Goal: Task Accomplishment & Management: Manage account settings

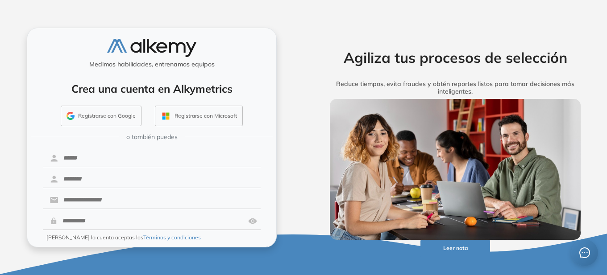
scroll to position [29, 0]
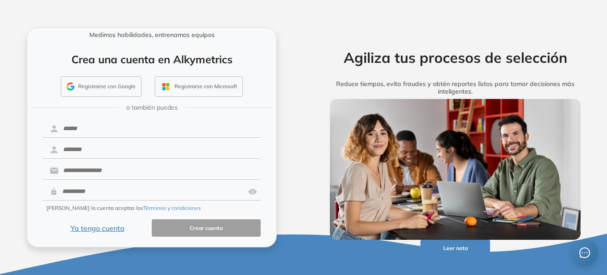
click at [89, 227] on button "Ya tengo cuenta" at bounding box center [97, 227] width 109 height 17
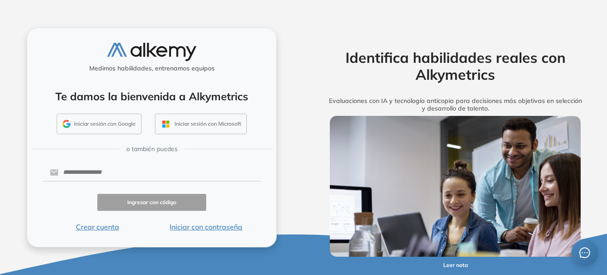
click at [109, 125] on button "Iniciar sesión con Google" at bounding box center [99, 124] width 85 height 21
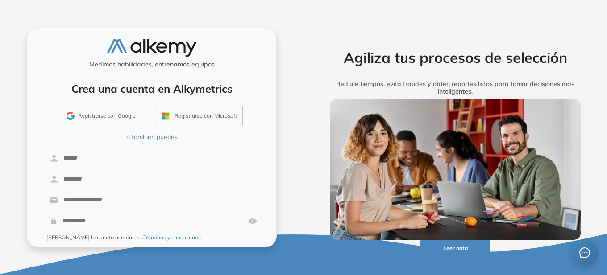
click at [87, 123] on button "Registrarse con Google" at bounding box center [101, 116] width 81 height 21
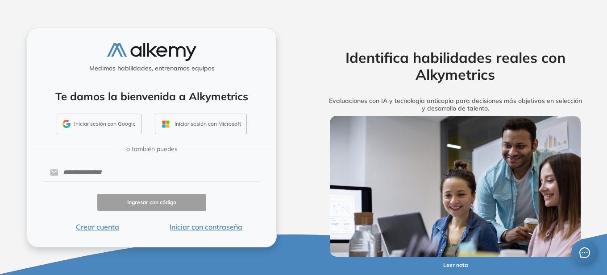
click at [179, 229] on button "Iniciar con contraseña" at bounding box center [206, 227] width 109 height 11
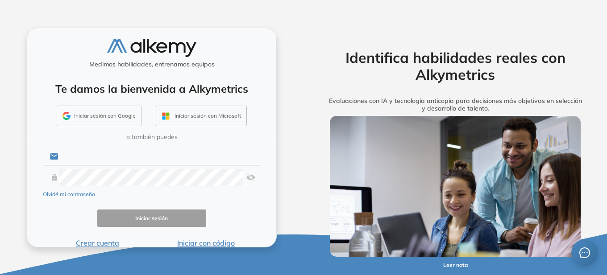
click at [101, 160] on input "text" at bounding box center [159, 156] width 202 height 17
type input "**********"
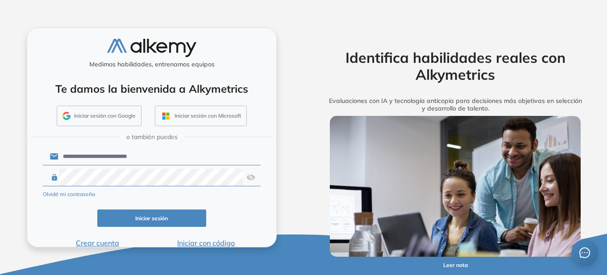
click at [166, 219] on button "Iniciar sesión" at bounding box center [151, 218] width 109 height 17
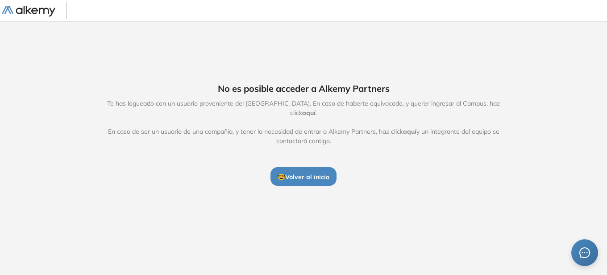
click at [299, 174] on span "🤓 Volver al inicio" at bounding box center [303, 177] width 52 height 8
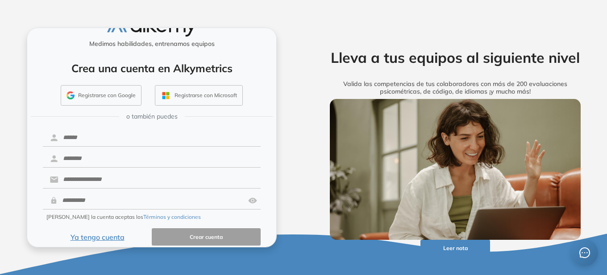
scroll to position [29, 0]
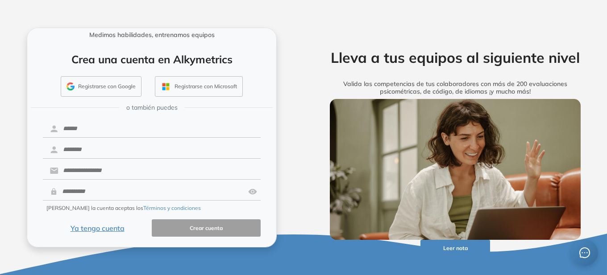
click at [94, 229] on button "Ya tengo cuenta" at bounding box center [97, 227] width 109 height 17
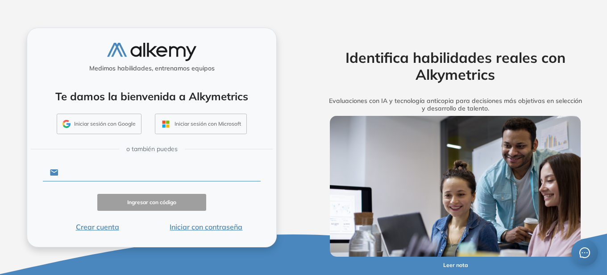
click at [77, 165] on input "text" at bounding box center [159, 172] width 202 height 17
type input "**********"
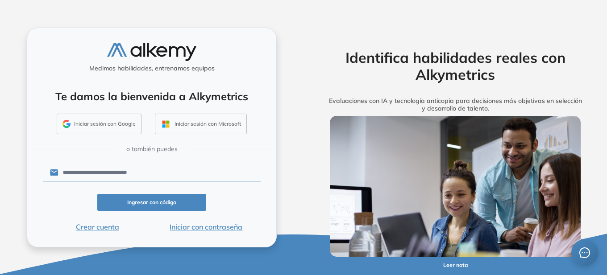
click at [147, 205] on button "Ingresar con código" at bounding box center [151, 202] width 109 height 17
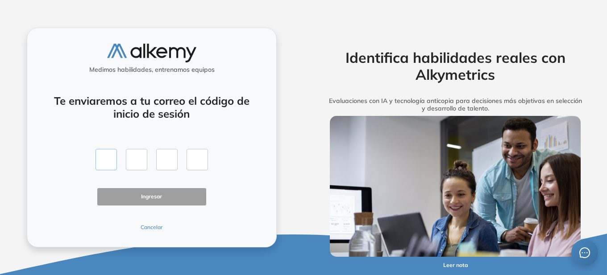
click at [103, 151] on input "text" at bounding box center [105, 159] width 21 height 21
type input "*"
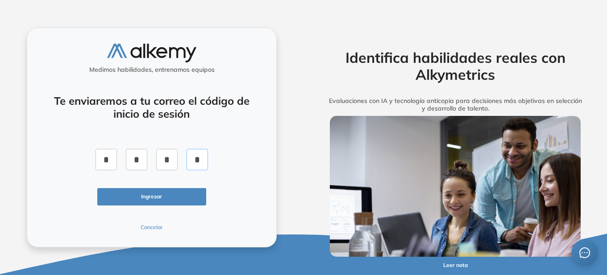
type input "*"
click at [149, 203] on button "Ingresar" at bounding box center [151, 196] width 109 height 17
